Goal: Task Accomplishment & Management: Manage account settings

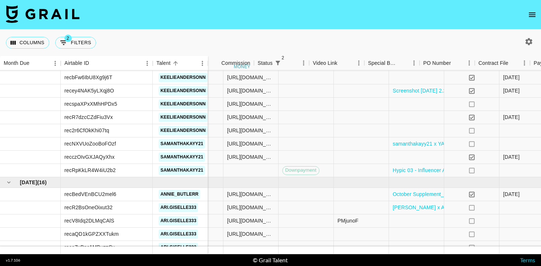
scroll to position [800, 497]
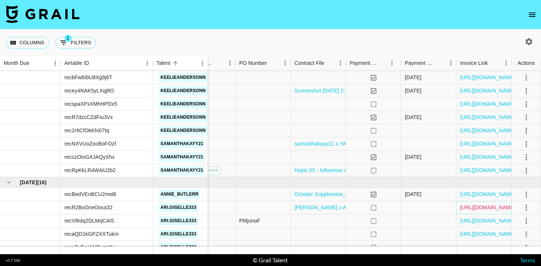
click at [486, 206] on link "https://in.xero.com/73NxVtsdnDsdX9PzGcIpxmHK9IQjDwCUwH3mu8ye" at bounding box center [488, 207] width 56 height 7
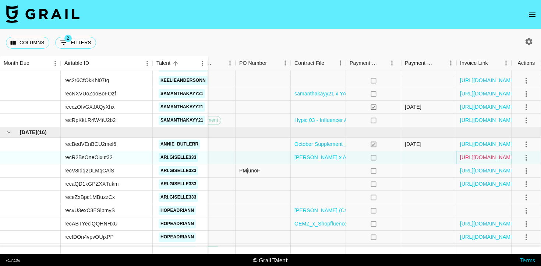
scroll to position [852, 497]
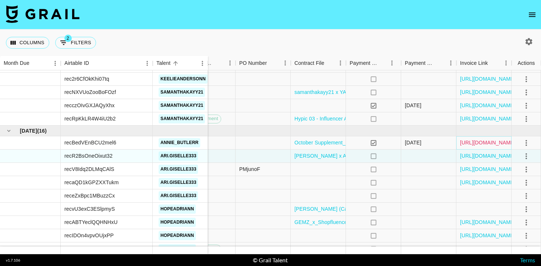
click at [476, 145] on link "https://in.xero.com/vkRxvRVHf8YVWhCsggYckI6PVUFz85MioAxWXwCA" at bounding box center [488, 142] width 56 height 7
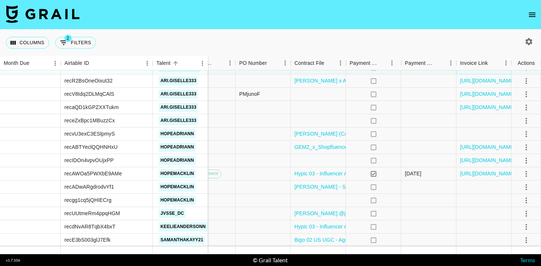
scroll to position [934, 497]
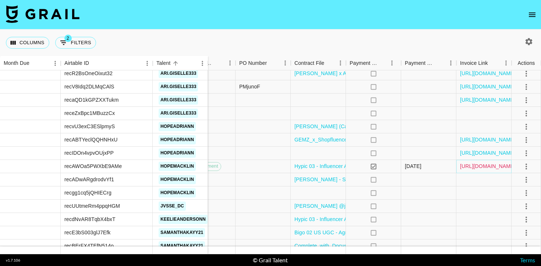
click at [470, 167] on link "https://in.xero.com/0lrgEAhhdCtFI5FQboIUDodUToQC4vdPRMxVJeud" at bounding box center [488, 165] width 56 height 7
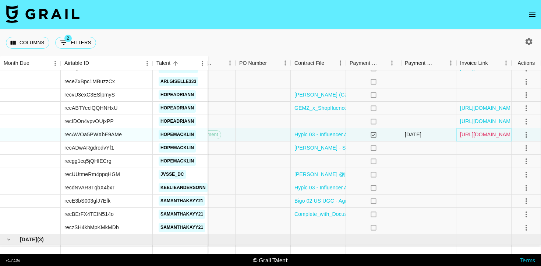
scroll to position [938, 497]
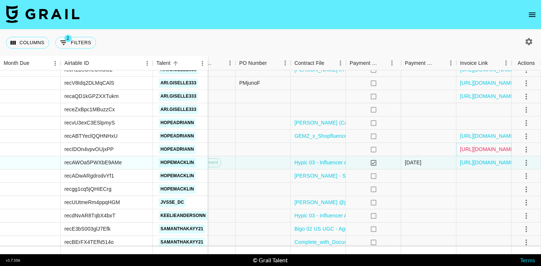
click at [479, 149] on link "https://in.xero.com/TEndnl0aKuDmPMcP5Pxi2IDc1Dal5ob4YIcbaXUI" at bounding box center [488, 148] width 56 height 7
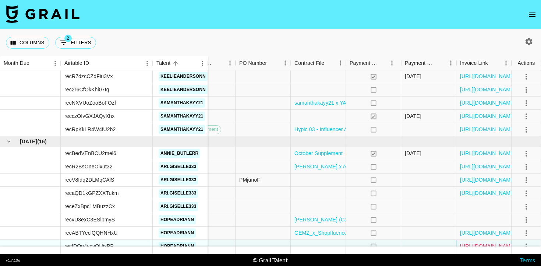
scroll to position [841, 497]
click at [467, 118] on link "https://in.xero.com/kNoTb7Z0TdF6QQMAj12aX7Tdd2NPIAB5SRZVIip9" at bounding box center [488, 115] width 56 height 7
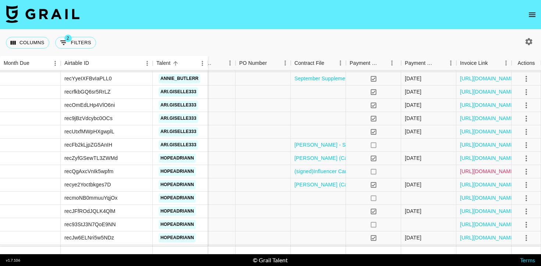
scroll to position [519, 497]
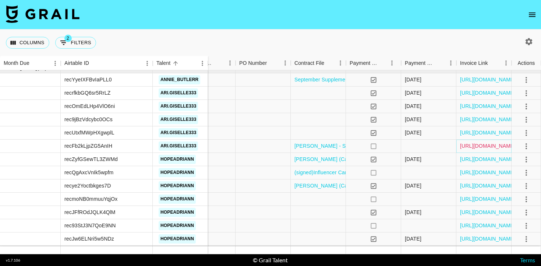
click at [473, 146] on link "https://in.xero.com/4KaQwEGUDusDEixPJHzmJNTJRXh1oeS75dinjL3A" at bounding box center [488, 145] width 56 height 7
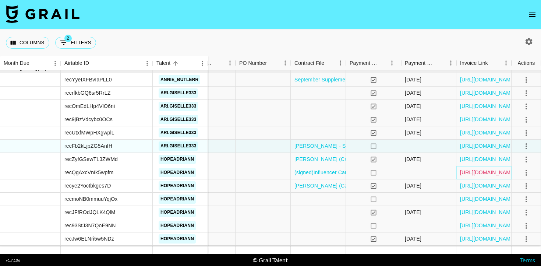
click at [463, 172] on link "https://in.xero.com/jRmMdlZz5mqHFMw1ri9tjxmMzuLUgF4G8zlDaaUB" at bounding box center [488, 172] width 56 height 7
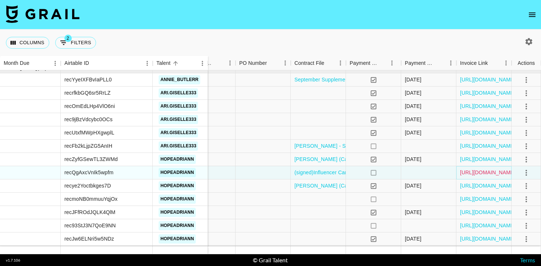
scroll to position [533, 497]
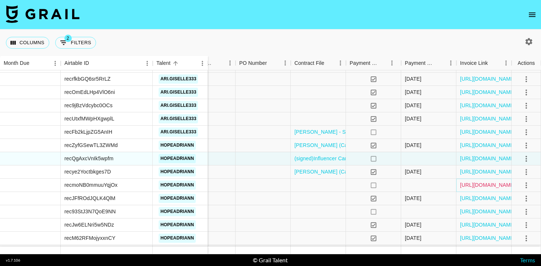
click at [474, 186] on link "https://in.xero.com/Oiv8hOCATYDVffiDiN6hsbpme8IpDFbjZvpMkAh2" at bounding box center [488, 184] width 56 height 7
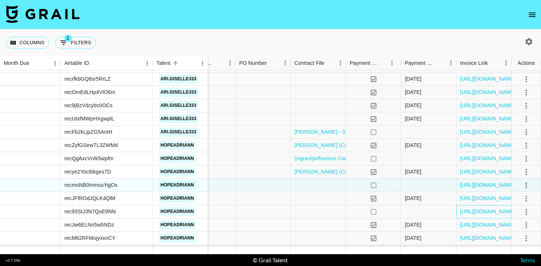
click at [487, 215] on div "https://in.xero.com/Jz867QleUf6lxFUfzkxYHgffLo8p4UAZIMV0759U" at bounding box center [484, 211] width 55 height 13
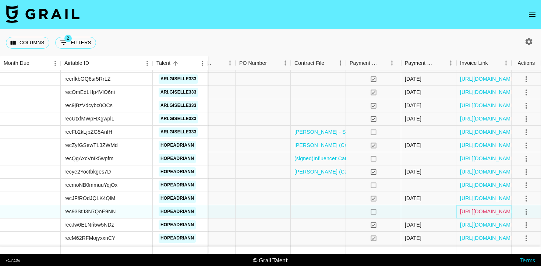
click at [482, 212] on link "https://in.xero.com/Jz867QleUf6lxFUfzkxYHgffLo8p4UAZIMV0759U" at bounding box center [488, 211] width 56 height 7
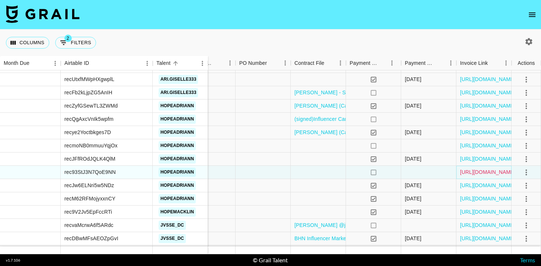
scroll to position [594, 497]
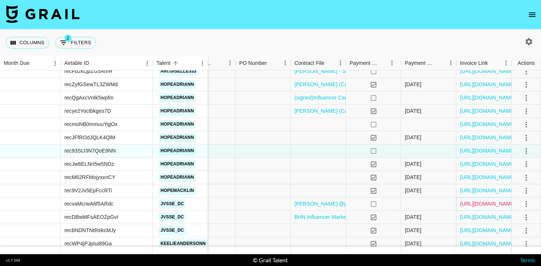
click at [475, 201] on link "https://in.xero.com/f2sarX3e1ubAOkKRO5jxkFzCK4GG0kLNP8czZS8J" at bounding box center [488, 203] width 56 height 7
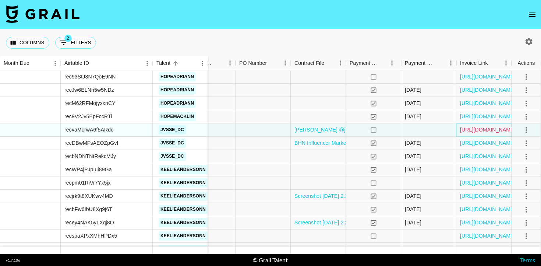
scroll to position [671, 497]
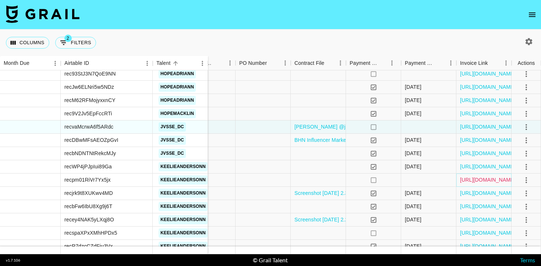
click at [472, 179] on link "https://in.xero.com/Anr2Ik9ytEhm1DB5pgbeJPtUda9NHm8v16I1FZVi" at bounding box center [488, 179] width 56 height 7
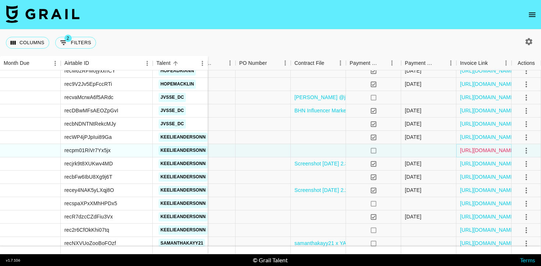
scroll to position [703, 497]
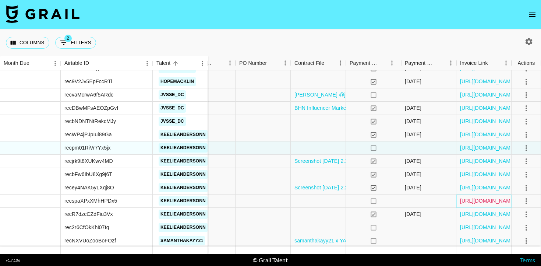
click at [466, 200] on link "https://in.xero.com/rKUrTmPStuKoGitTPyGQS4a8XjCRaAqLbNoneDmj" at bounding box center [488, 200] width 56 height 7
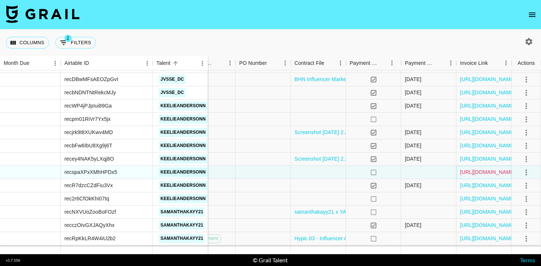
scroll to position [733, 495]
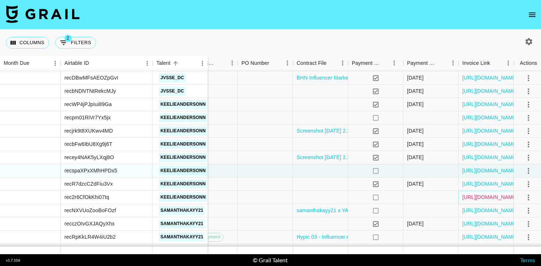
click at [466, 197] on link "https://in.xero.com/f9k0IBv3XAj5hD1yRfUMxBcqJUDx8U8eUxa4FTmB" at bounding box center [490, 196] width 56 height 7
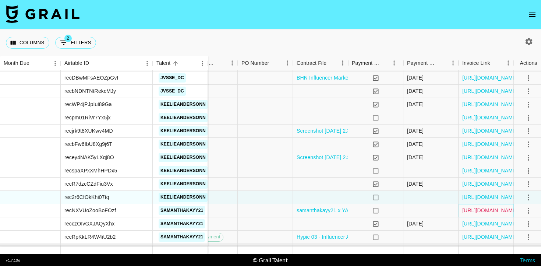
click at [472, 207] on link "https://in.xero.com/4ACUpdqfp6CkRRLikQCMcM3znYKCxuhLLXrUbMUU" at bounding box center [490, 210] width 56 height 7
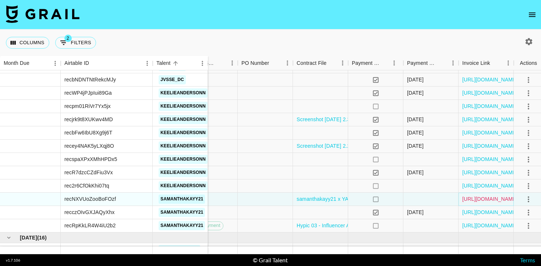
scroll to position [748, 495]
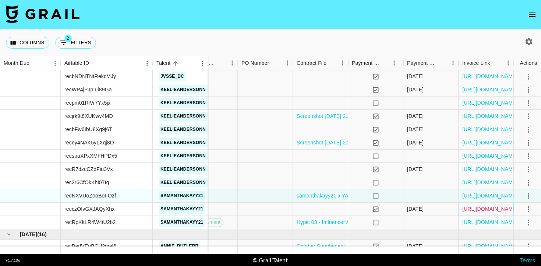
click at [468, 205] on link "https://in.xero.com/kNoTb7Z0TdF6QQMAj12aX7Tdd2NPIAB5SRZVIip9" at bounding box center [490, 208] width 56 height 7
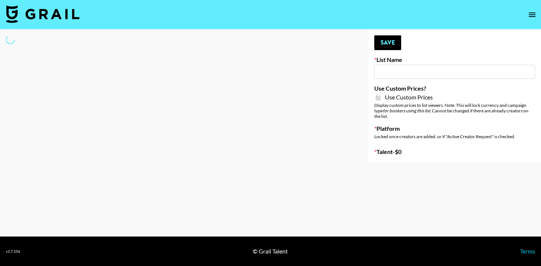
type input "Halovida ([DATE])"
checkbox input "true"
select select "Brand"
type input "Halovida ([DATE])"
checkbox input "true"
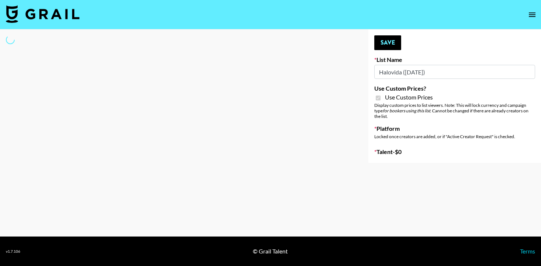
select select "Brand"
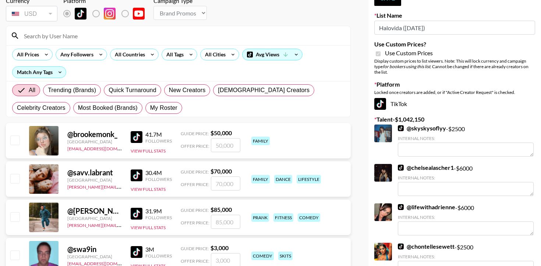
scroll to position [78, 0]
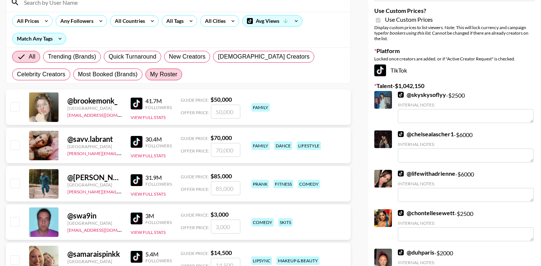
click at [150, 70] on span "My Roster" at bounding box center [163, 74] width 27 height 9
click at [150, 74] on input "My Roster" at bounding box center [150, 74] width 0 height 0
radio input "true"
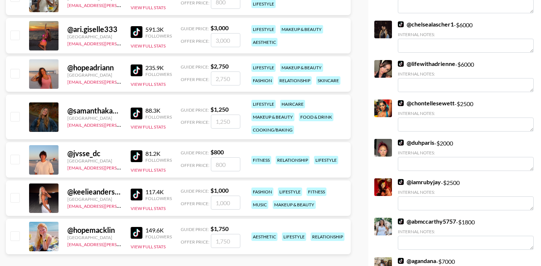
scroll to position [188, 0]
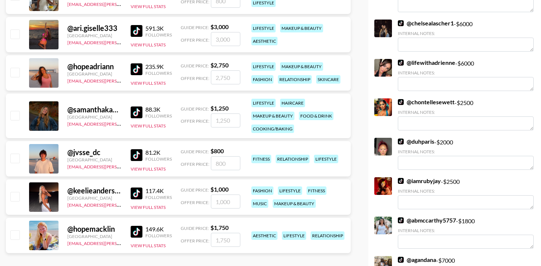
click at [15, 115] on input "checkbox" at bounding box center [14, 115] width 9 height 9
checkbox input "true"
type input "1250"
click at [17, 70] on input "checkbox" at bounding box center [14, 72] width 9 height 9
checkbox input "true"
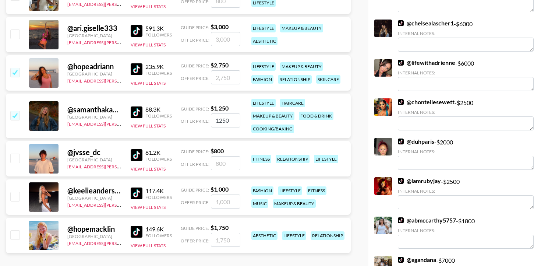
type input "2750"
click at [15, 35] on input "checkbox" at bounding box center [14, 33] width 9 height 9
checkbox input "true"
type input "3000"
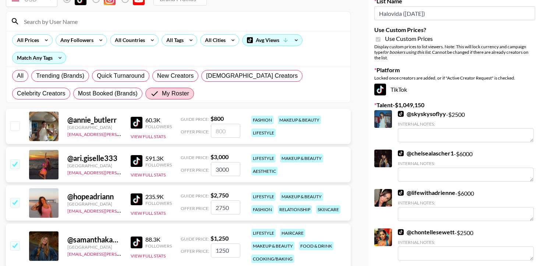
scroll to position [59, 0]
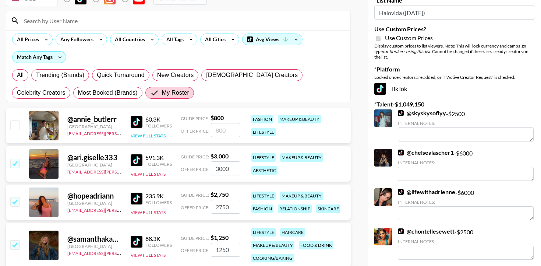
click at [158, 137] on button "View Full Stats" at bounding box center [148, 136] width 35 height 6
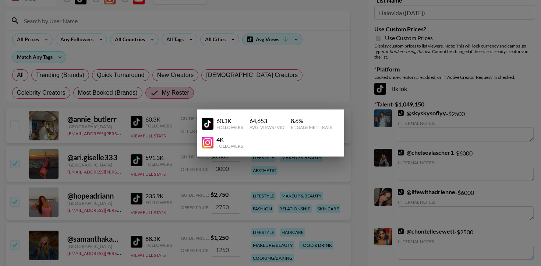
click at [317, 64] on div at bounding box center [270, 133] width 541 height 266
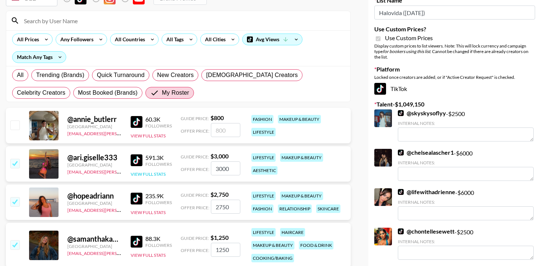
click at [158, 172] on button "View Full Stats" at bounding box center [148, 174] width 35 height 6
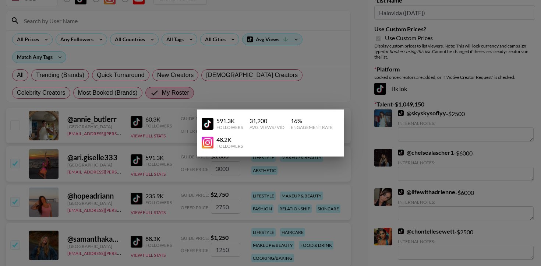
click at [290, 79] on div at bounding box center [270, 133] width 541 height 266
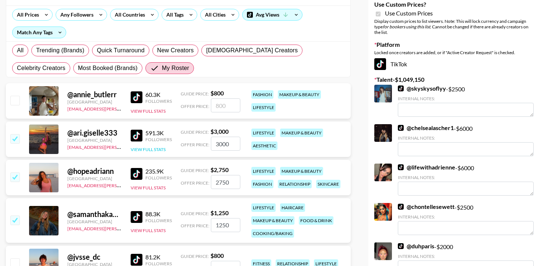
scroll to position [84, 0]
click at [153, 188] on button "View Full Stats" at bounding box center [148, 187] width 35 height 6
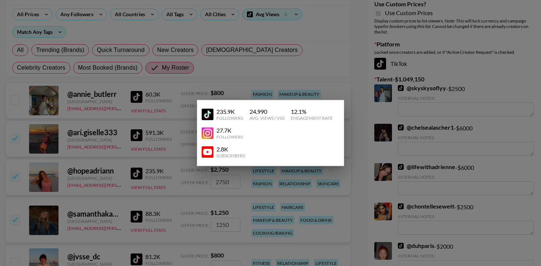
click at [197, 82] on div at bounding box center [270, 133] width 541 height 266
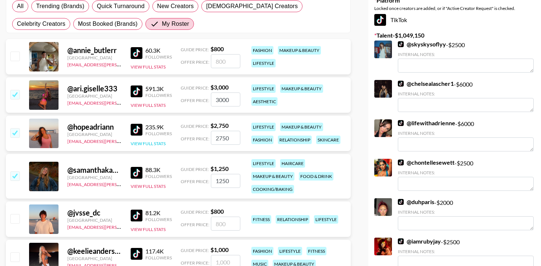
scroll to position [128, 0]
click at [150, 187] on button "View Full Stats" at bounding box center [148, 186] width 35 height 6
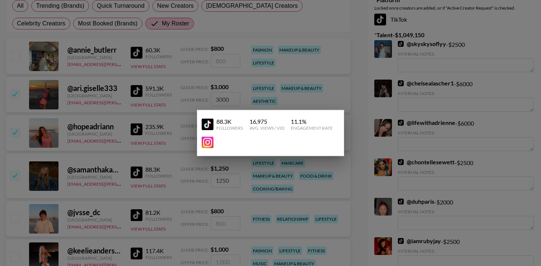
click at [206, 78] on div at bounding box center [270, 133] width 541 height 266
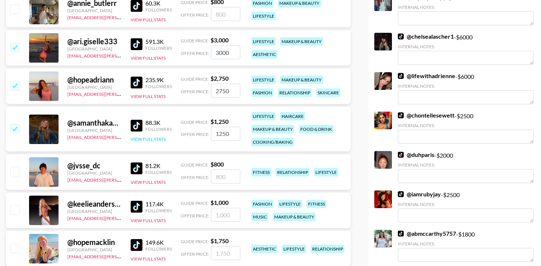
scroll to position [176, 0]
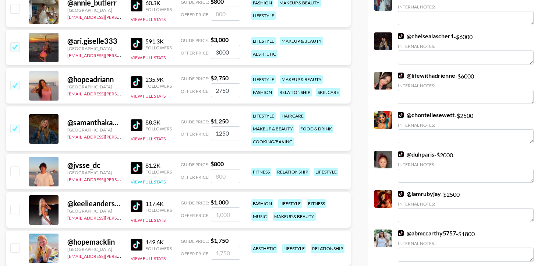
click at [149, 181] on button "View Full Stats" at bounding box center [148, 182] width 35 height 6
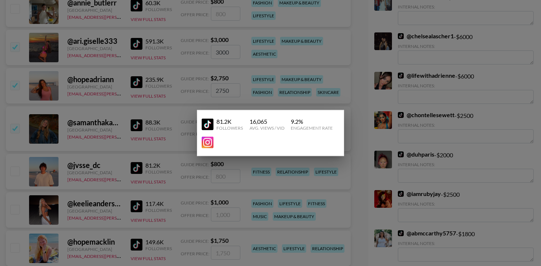
click at [166, 141] on div at bounding box center [270, 133] width 541 height 266
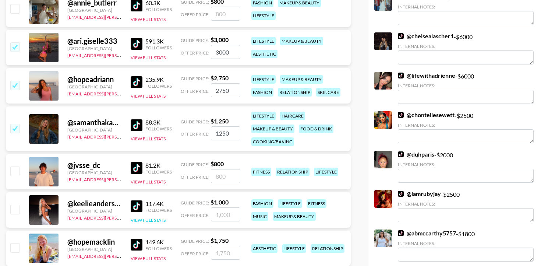
click at [158, 221] on button "View Full Stats" at bounding box center [148, 220] width 35 height 6
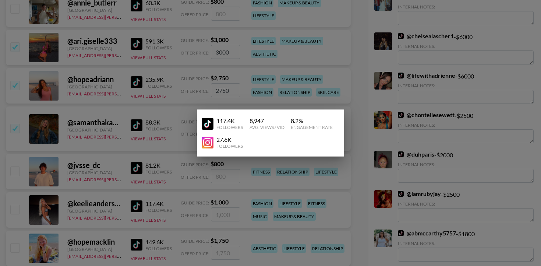
click at [162, 211] on div at bounding box center [270, 133] width 541 height 266
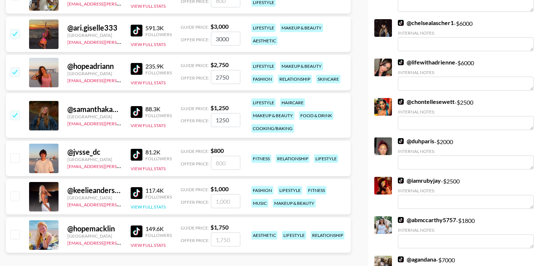
scroll to position [196, 0]
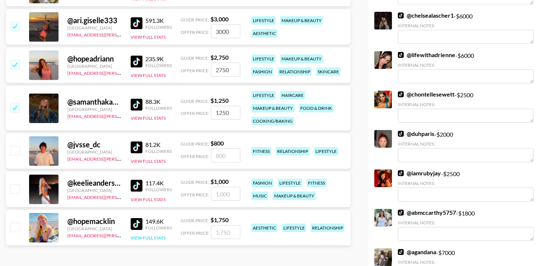
click at [159, 236] on button "View Full Stats" at bounding box center [148, 238] width 35 height 6
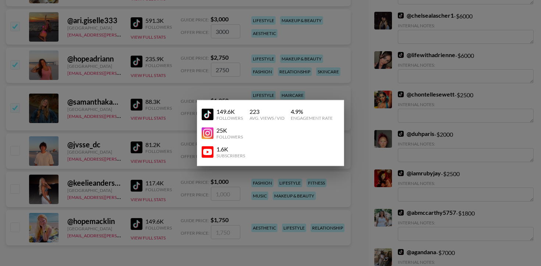
click at [179, 189] on div at bounding box center [270, 133] width 541 height 266
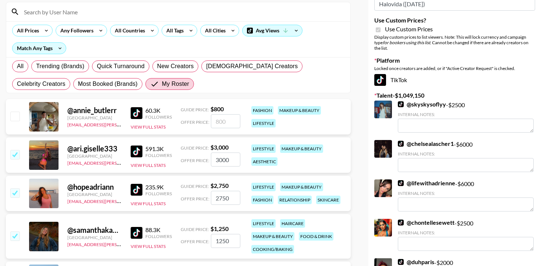
scroll to position [0, 0]
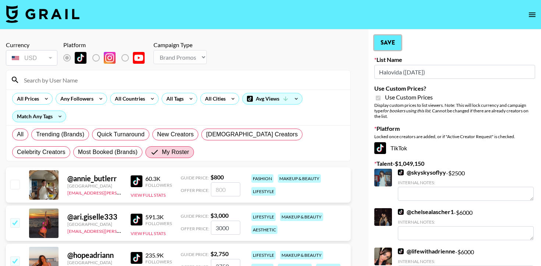
click at [395, 43] on button "Save" at bounding box center [387, 42] width 27 height 15
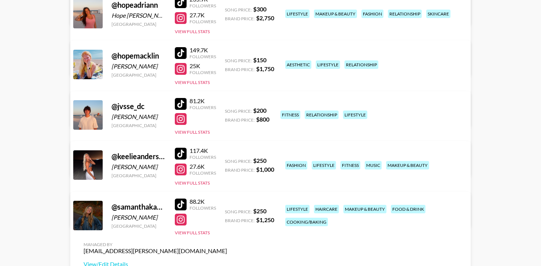
scroll to position [225, 0]
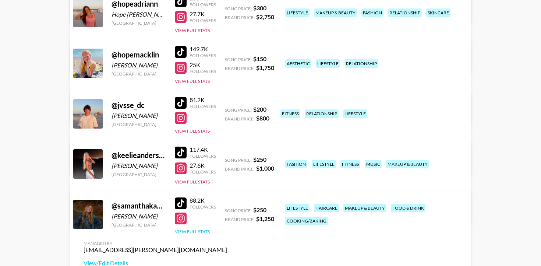
click at [204, 234] on button "View Full Stats" at bounding box center [192, 232] width 35 height 6
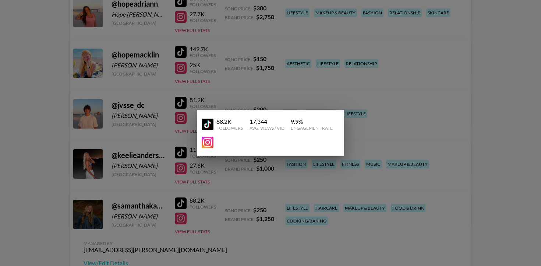
click at [246, 179] on div at bounding box center [270, 133] width 541 height 266
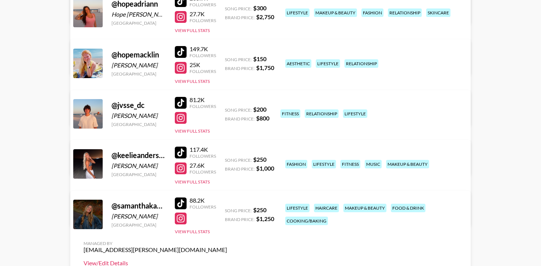
click at [227, 259] on link "View/Edit Details" at bounding box center [156, 262] width 144 height 7
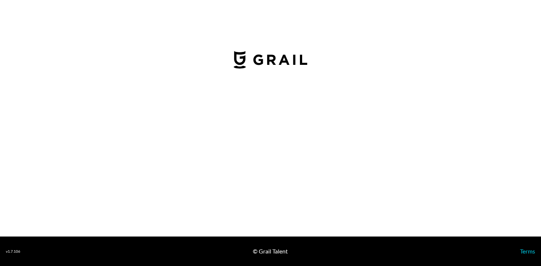
select select "USD"
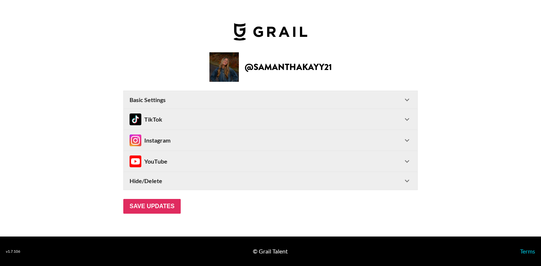
click at [271, 116] on div "TikTok" at bounding box center [266, 119] width 273 height 12
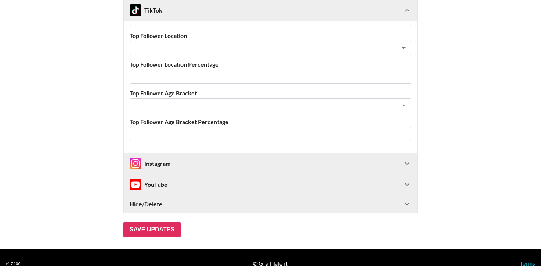
click at [218, 166] on div "Instagram" at bounding box center [266, 164] width 273 height 12
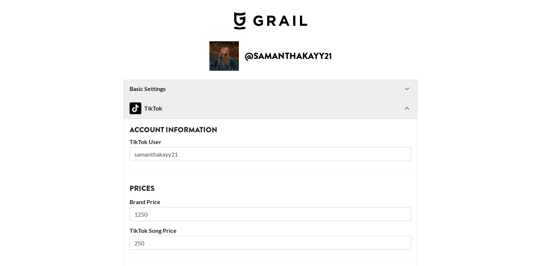
click at [209, 86] on div "Basic Settings" at bounding box center [266, 88] width 273 height 7
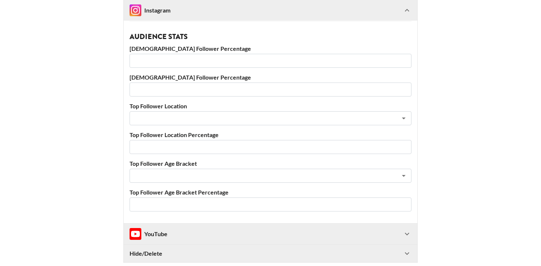
scroll to position [1020, 0]
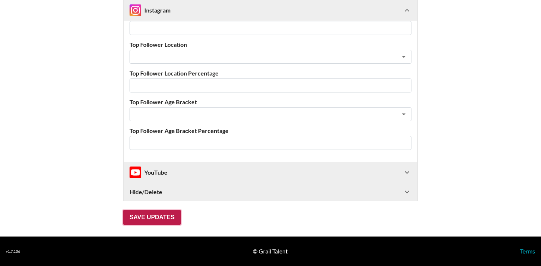
click at [155, 212] on input "Save Updates" at bounding box center [151, 217] width 57 height 15
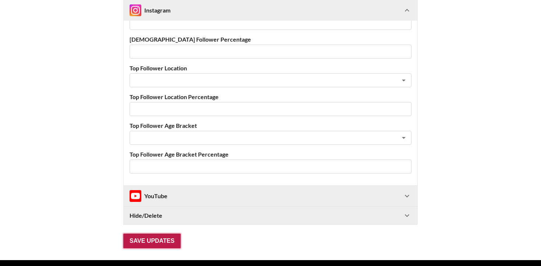
scroll to position [41, 0]
